Goal: Information Seeking & Learning: Learn about a topic

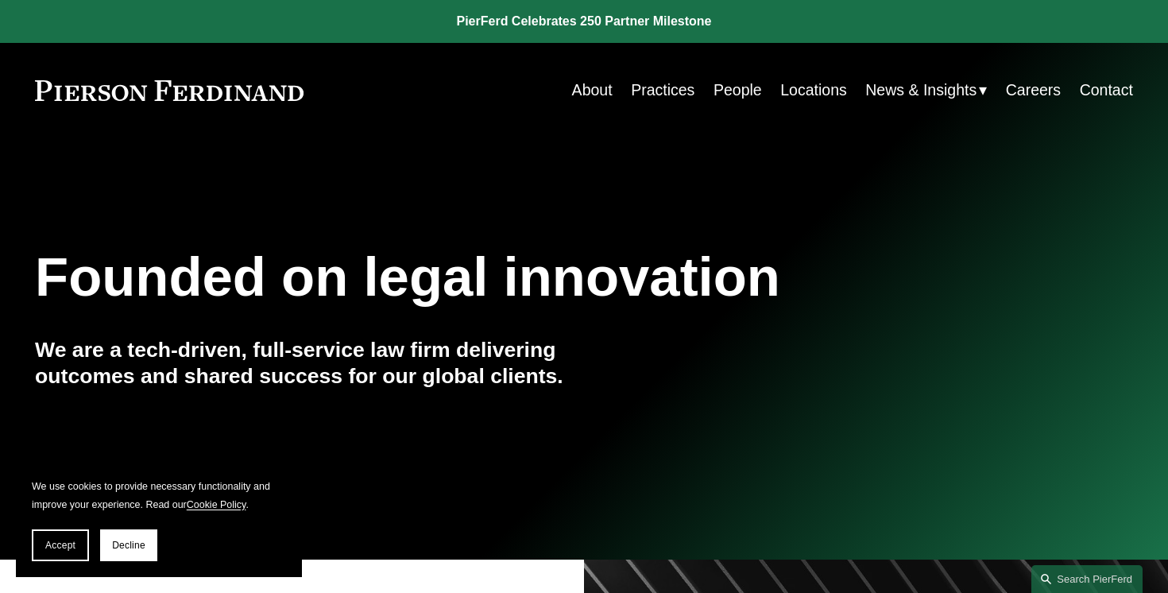
click at [738, 84] on link "People" at bounding box center [738, 90] width 48 height 31
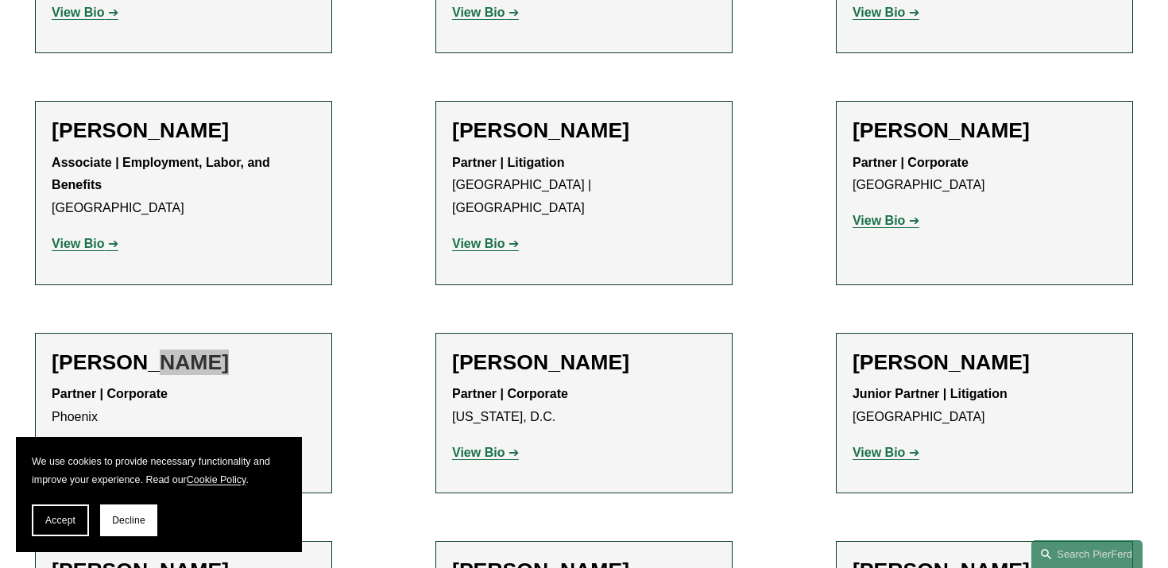
scroll to position [6668, 0]
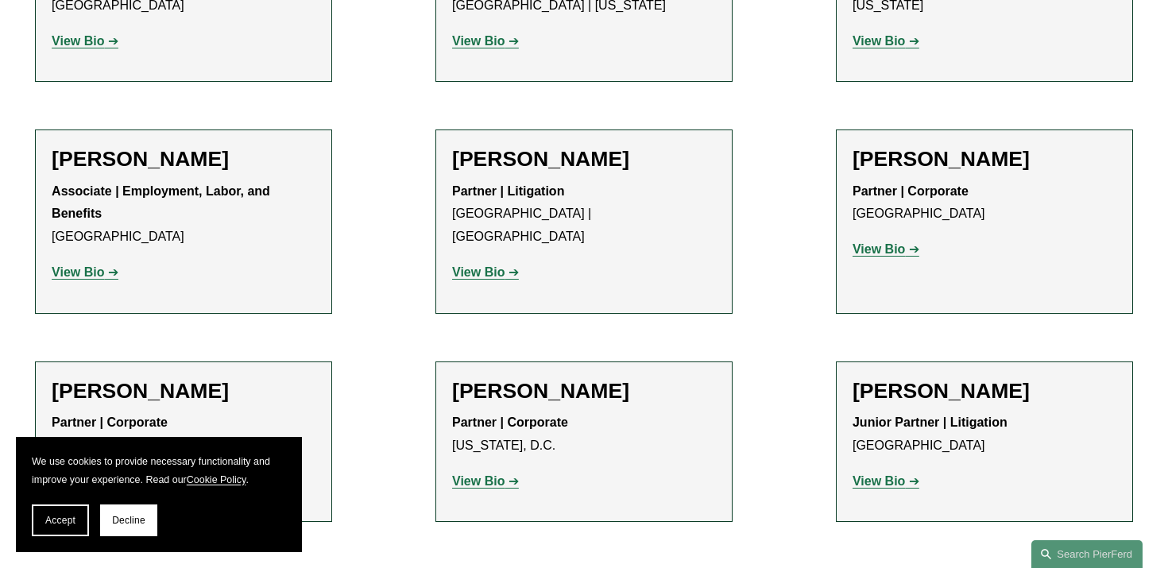
click at [94, 471] on p "View Bio" at bounding box center [184, 482] width 264 height 23
click at [94, 474] on strong "View Bio" at bounding box center [78, 481] width 52 height 14
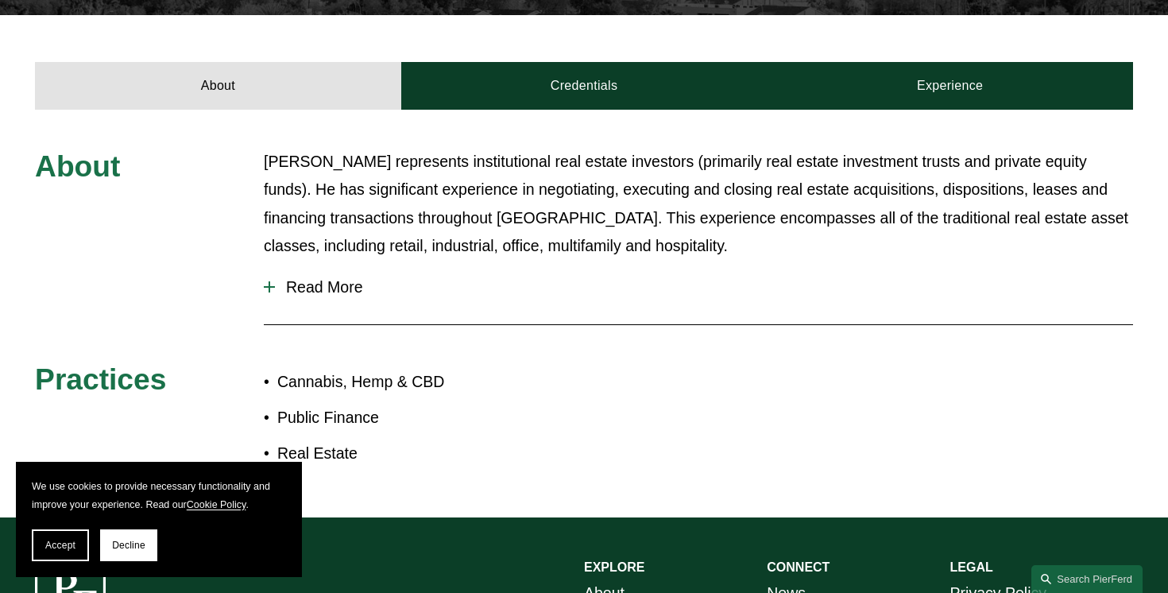
scroll to position [566, 0]
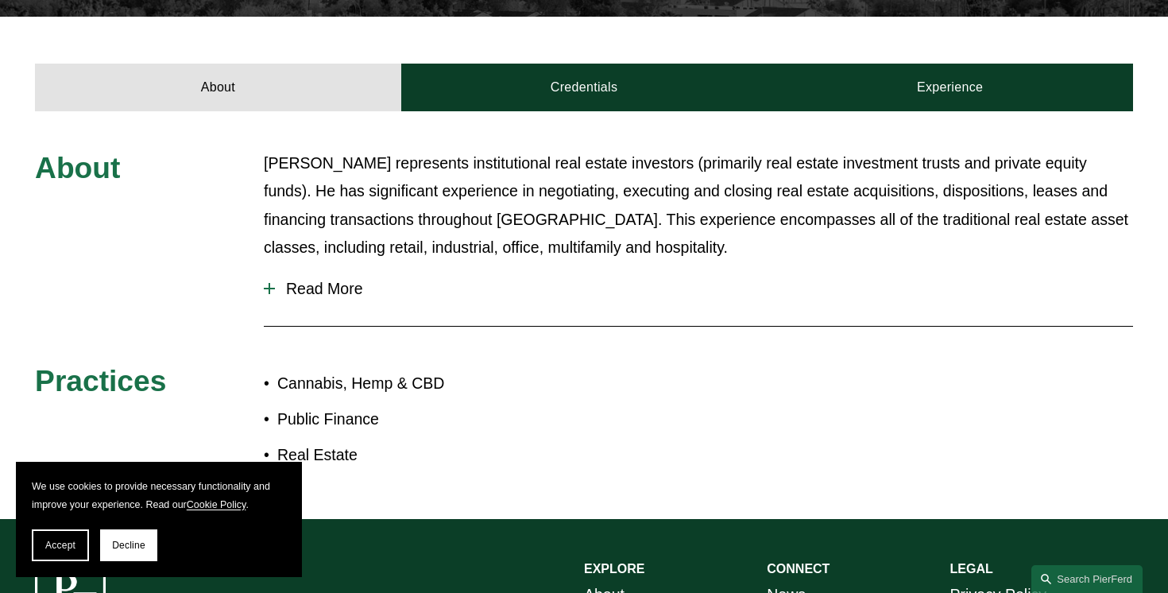
click at [336, 280] on span "Read More" at bounding box center [704, 289] width 858 height 18
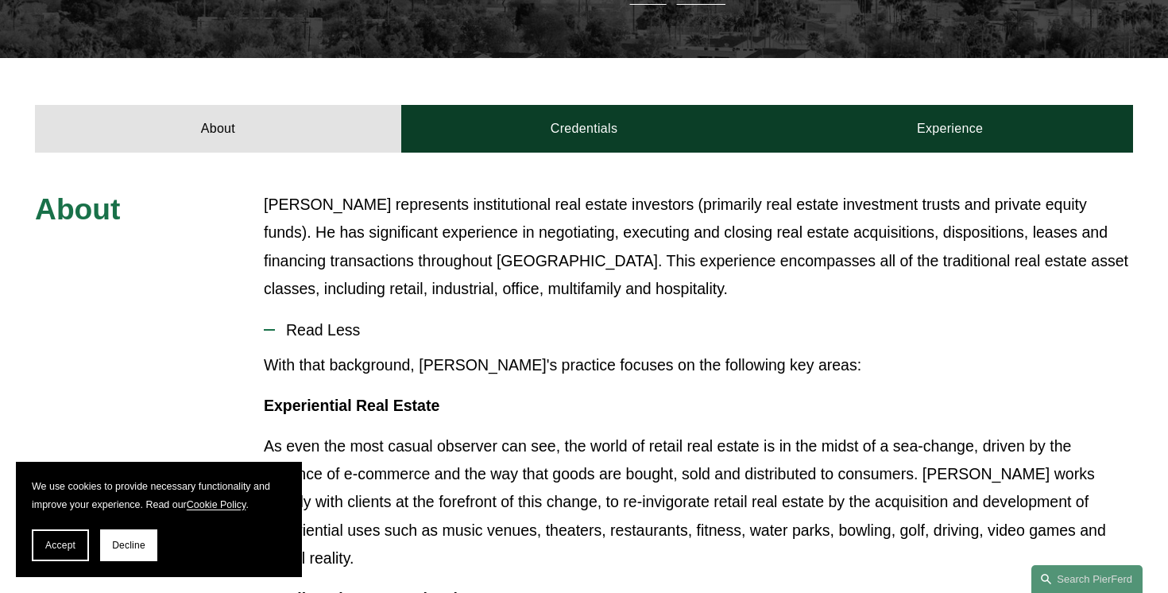
scroll to position [312, 0]
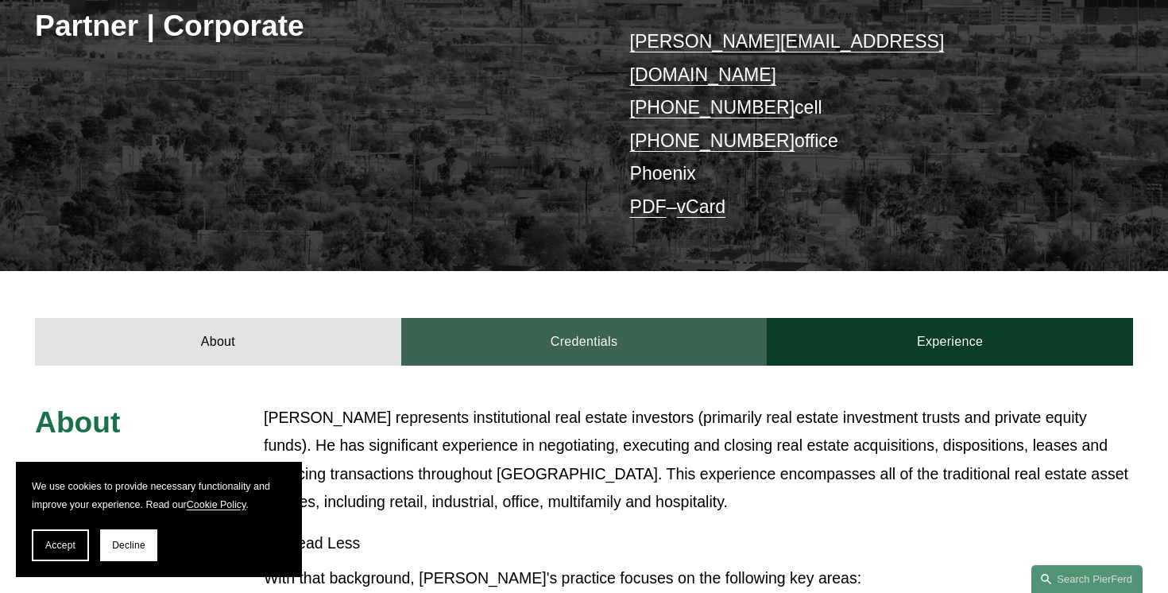
click at [585, 318] on link "Credentials" at bounding box center [584, 341] width 366 height 47
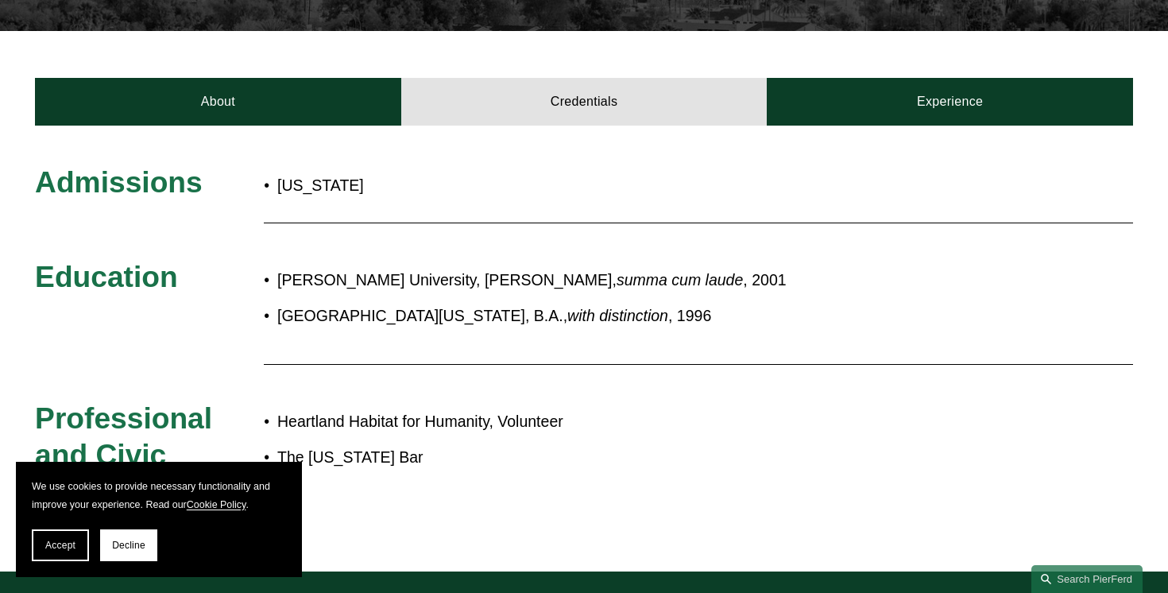
scroll to position [550, 0]
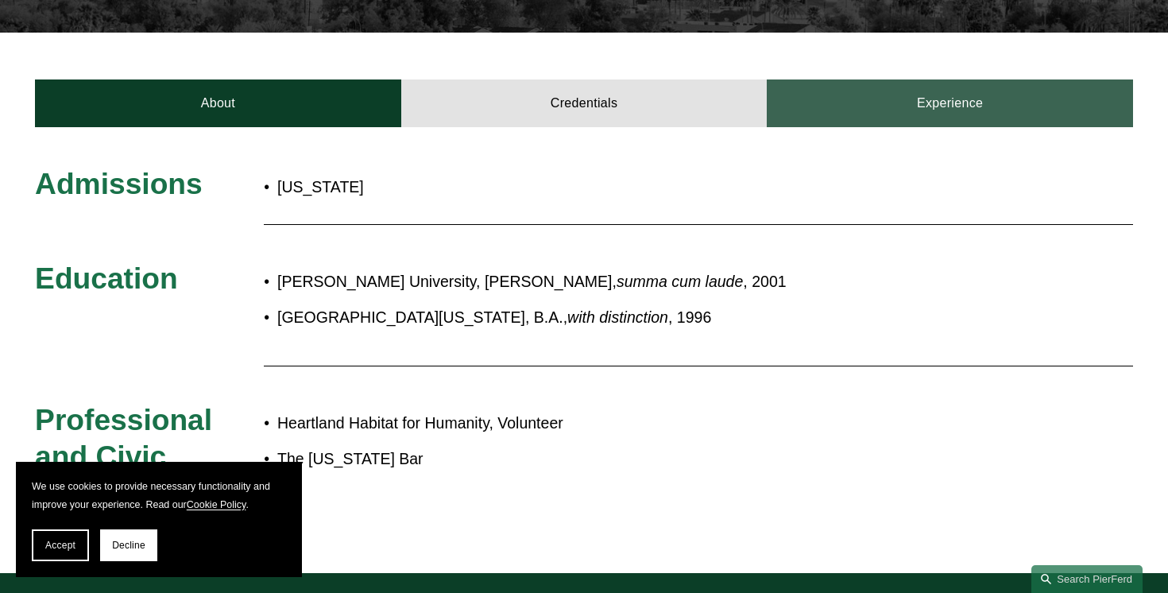
click at [857, 90] on link "Experience" at bounding box center [950, 102] width 366 height 47
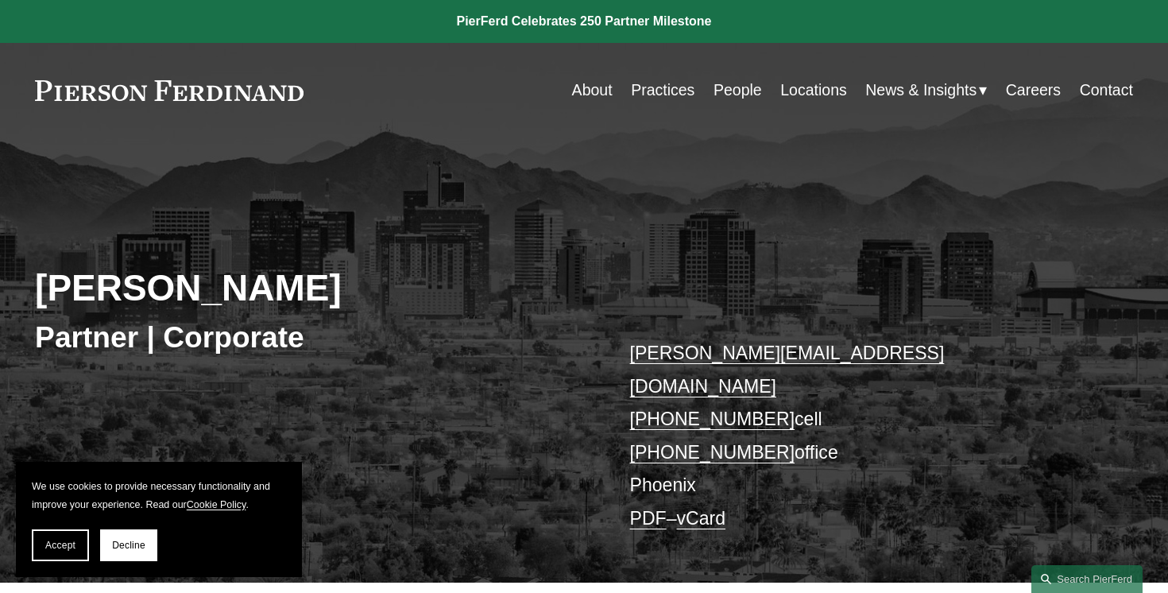
scroll to position [0, 0]
